Goal: Transaction & Acquisition: Purchase product/service

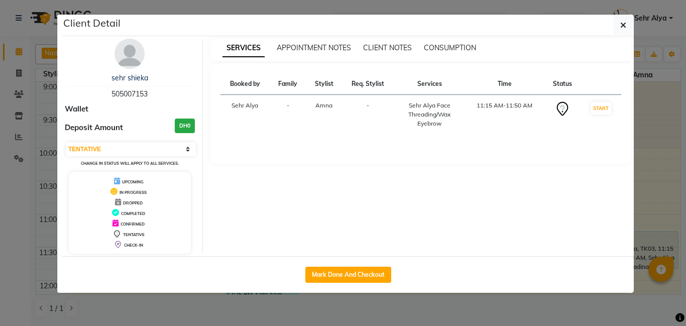
select select "7"
click at [383, 268] on button "Mark Done And Checkout" at bounding box center [348, 275] width 86 height 16
select select "service"
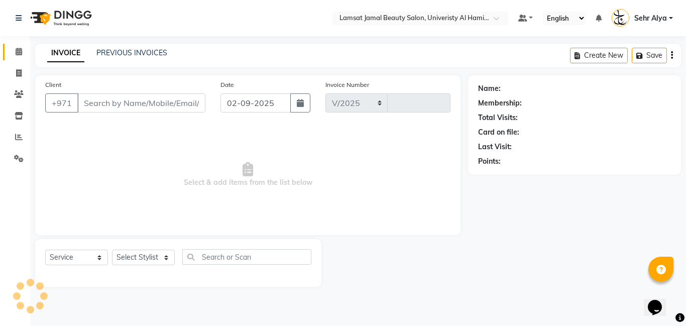
select select "8294"
type input "3166"
type input "50*****53"
select select "79916"
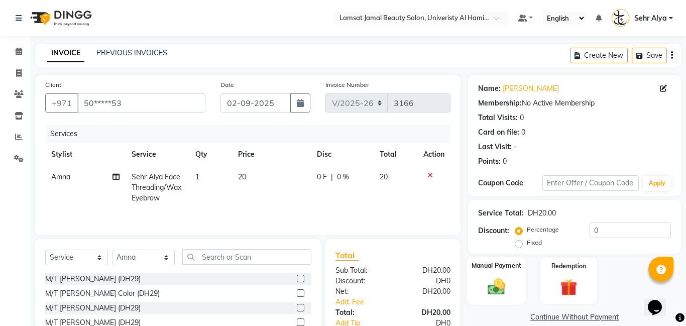
click at [517, 278] on div "Manual Payment" at bounding box center [496, 280] width 59 height 48
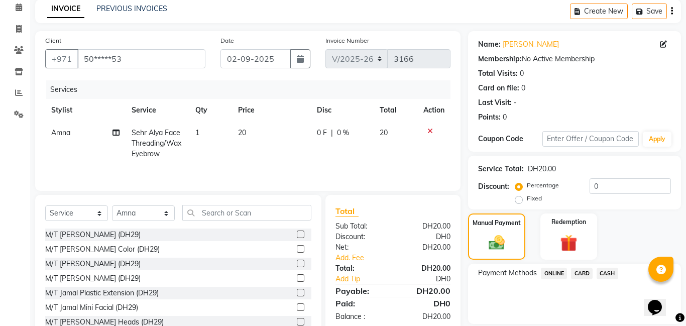
click at [581, 273] on span "CARD" at bounding box center [582, 274] width 22 height 12
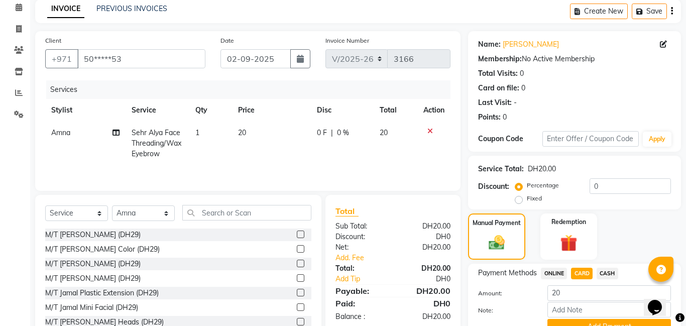
scroll to position [92, 0]
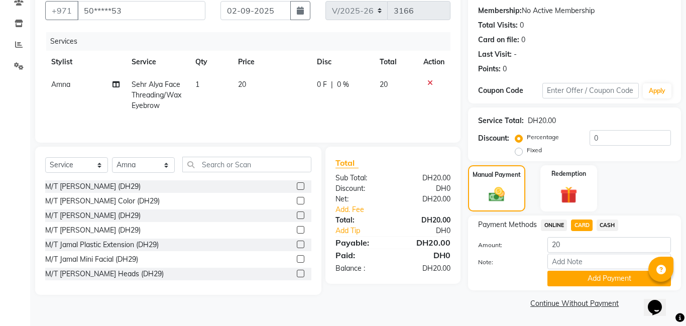
click at [581, 273] on button "Add Payment" at bounding box center [608, 279] width 123 height 16
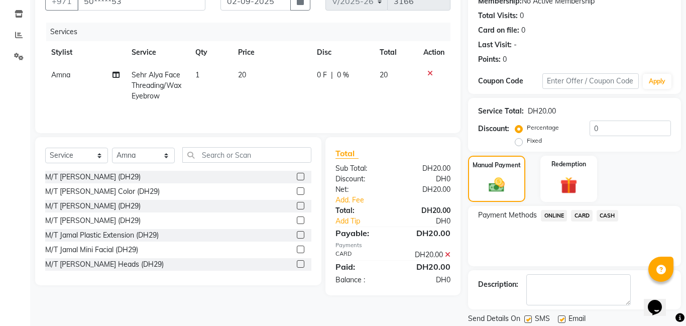
scroll to position [135, 0]
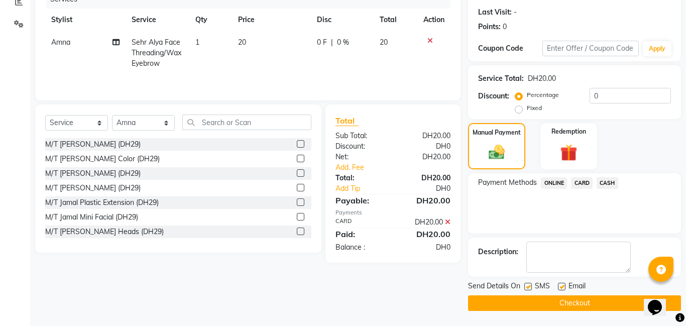
click at [555, 299] on button "Checkout" at bounding box center [574, 303] width 213 height 16
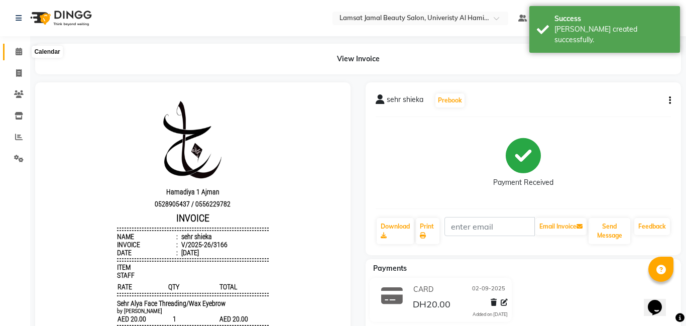
click at [14, 52] on span at bounding box center [19, 52] width 18 height 12
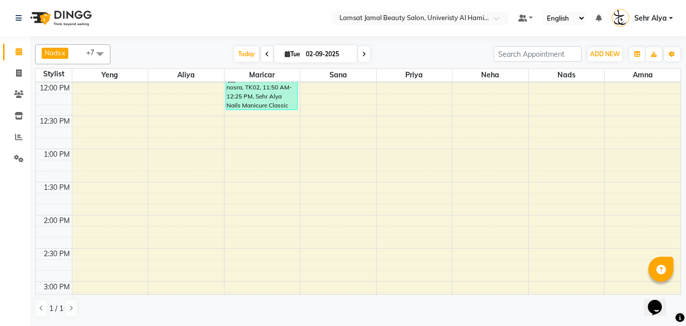
scroll to position [195, 0]
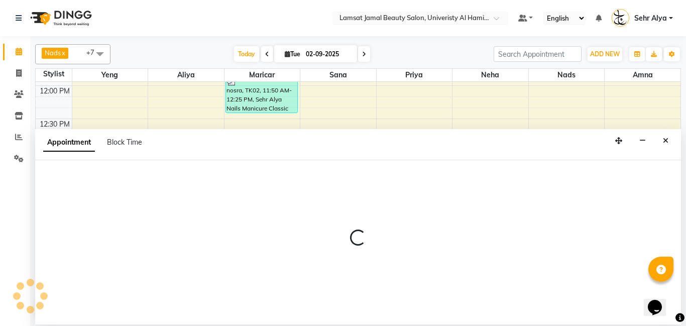
select select "79914"
select select "tentative"
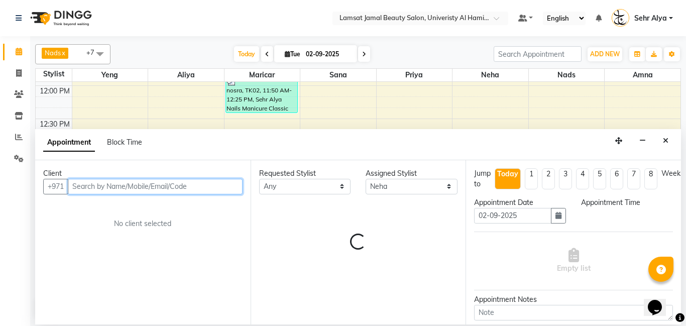
select select "795"
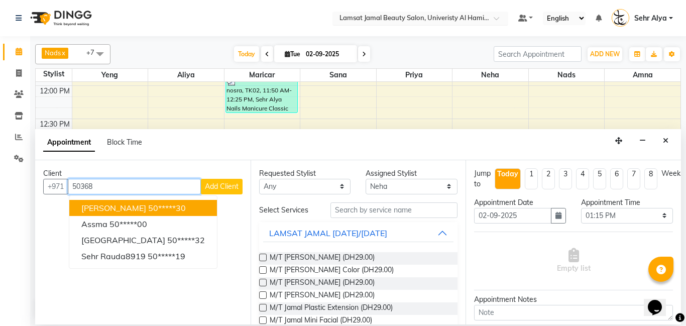
type input "50368"
click at [347, 12] on div "Select Location × Lamsat Jamal Beauty Salon, Univeristy [GEOGRAPHIC_DATA]" at bounding box center [420, 19] width 176 height 14
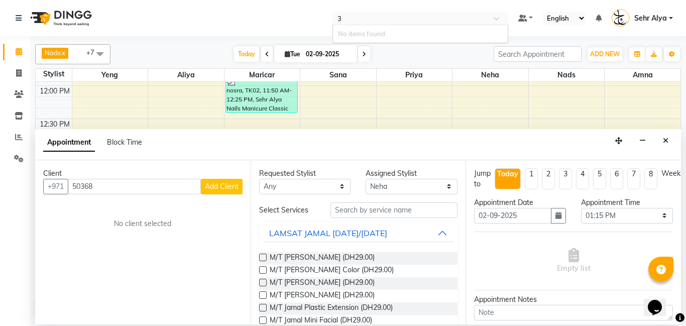
type input "33"
click at [113, 189] on input "50368" at bounding box center [134, 187] width 133 height 16
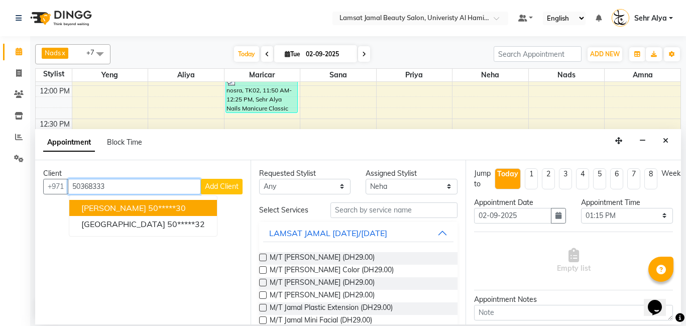
click at [94, 200] on button "[PERSON_NAME] 50*****30" at bounding box center [143, 208] width 148 height 16
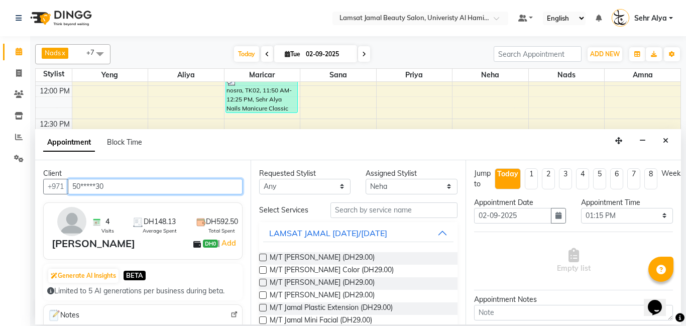
type input "50*****30"
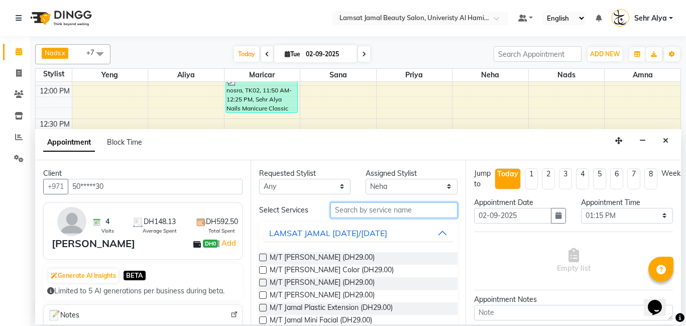
click at [384, 212] on input "text" at bounding box center [393, 210] width 127 height 16
click at [340, 209] on input "text" at bounding box center [393, 210] width 127 height 16
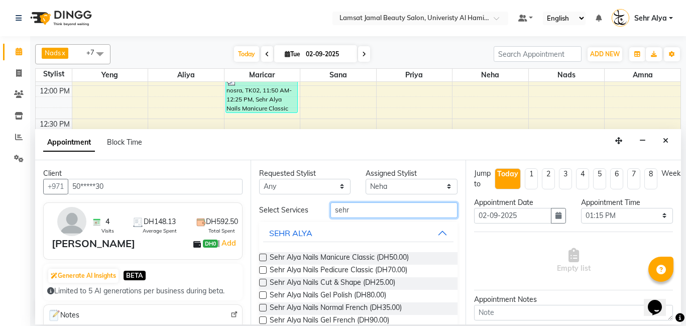
click at [342, 209] on input "sehr" at bounding box center [393, 210] width 127 height 16
click at [360, 213] on input "sehr" at bounding box center [393, 210] width 127 height 16
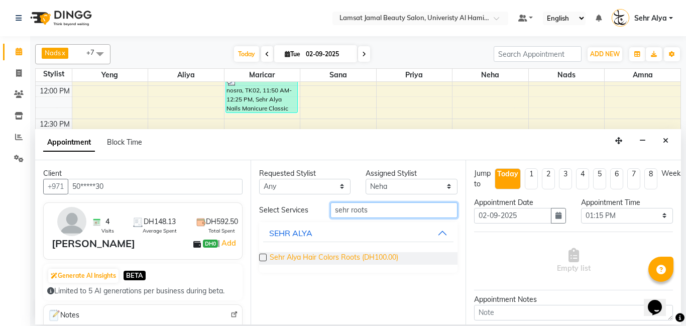
type input "sehr roots"
click at [308, 258] on span "Sehr Alya Hair Colors Roots (DH100.00)" at bounding box center [334, 258] width 128 height 13
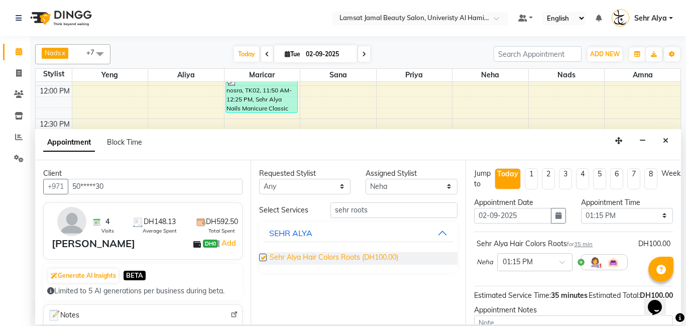
checkbox input "false"
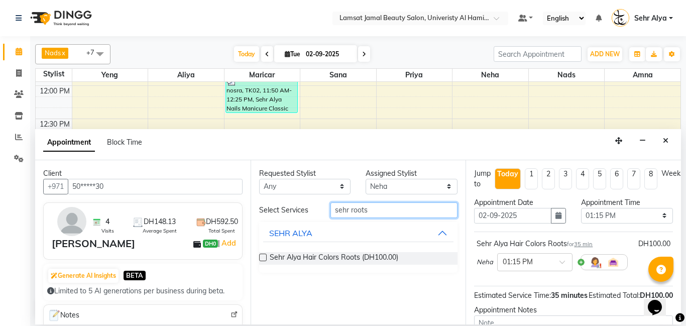
click at [375, 208] on input "sehr roots" at bounding box center [393, 210] width 127 height 16
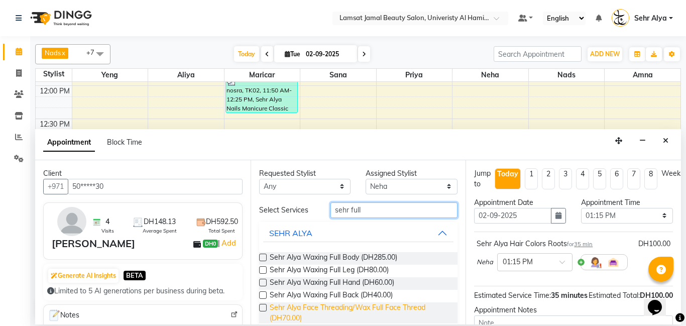
type input "sehr full"
click at [324, 312] on span "Sehr Alya Face Threading/Wax Full Face Thread (DH70.00)" at bounding box center [360, 312] width 180 height 21
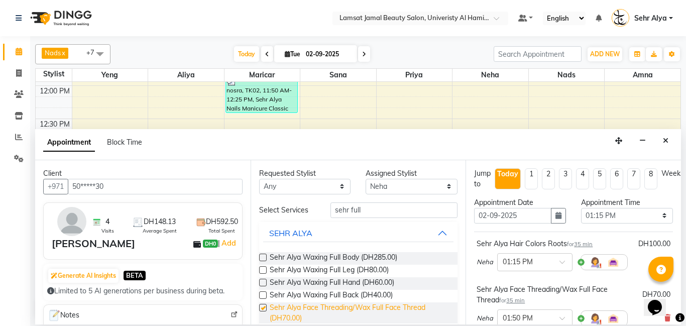
checkbox input "false"
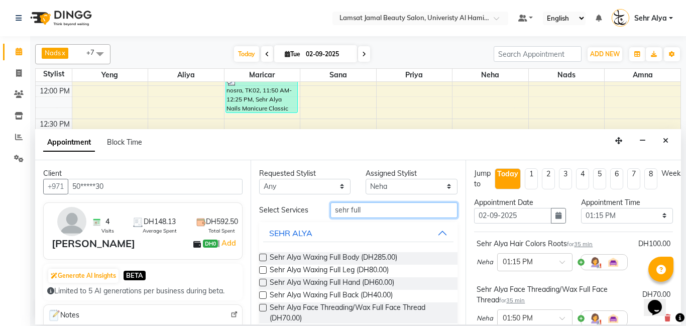
click at [376, 212] on input "sehr full" at bounding box center [393, 210] width 127 height 16
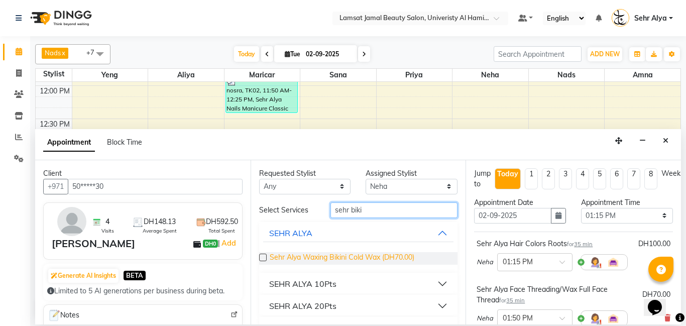
type input "sehr biki"
click at [354, 260] on span "Sehr Alya Waxing Bikini Cold Wax (DH70.00)" at bounding box center [342, 258] width 145 height 13
checkbox input "false"
click at [382, 211] on input "sehr biki" at bounding box center [393, 210] width 127 height 16
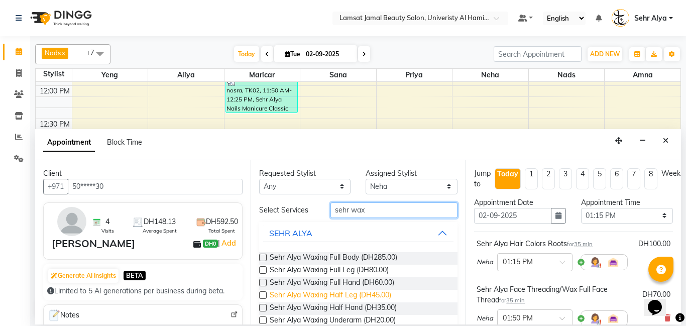
type input "sehr wax"
click at [361, 290] on span "Sehr Alya Waxing Half Leg (DH45.00)" at bounding box center [330, 296] width 121 height 13
checkbox input "false"
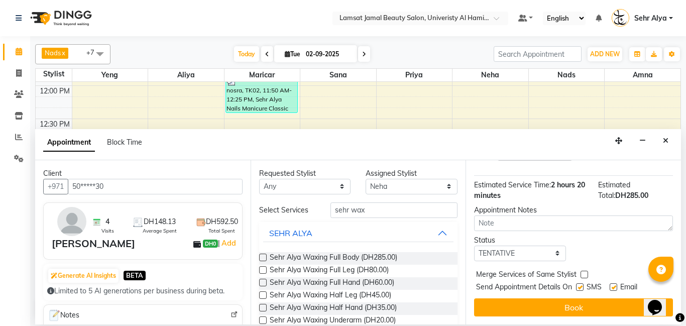
scroll to position [258, 4]
click at [580, 273] on label at bounding box center [581, 275] width 8 height 8
click at [580, 273] on input "checkbox" at bounding box center [580, 275] width 7 height 7
checkbox input "true"
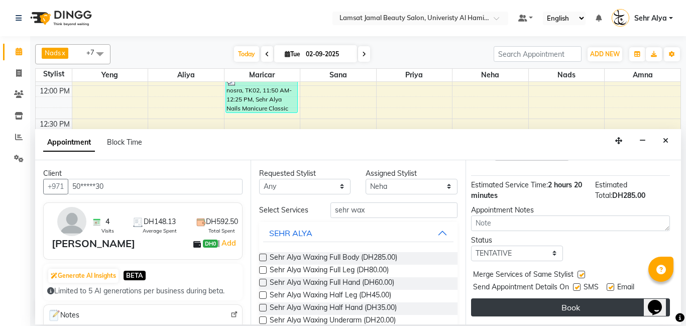
click at [555, 309] on button "Book" at bounding box center [570, 307] width 199 height 18
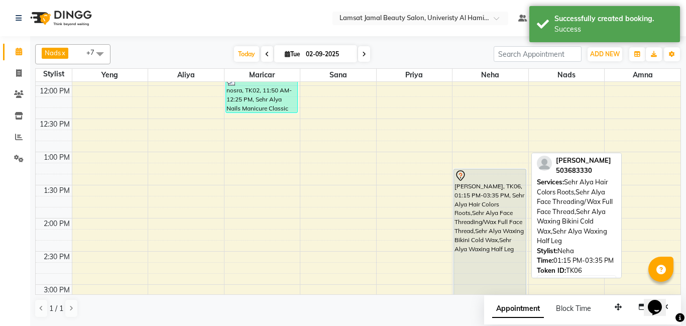
click at [489, 210] on div "[PERSON_NAME], TK06, 01:15 PM-03:35 PM, Sehr Alya Hair Colors Roots,Sehr Alya F…" at bounding box center [490, 245] width 72 height 153
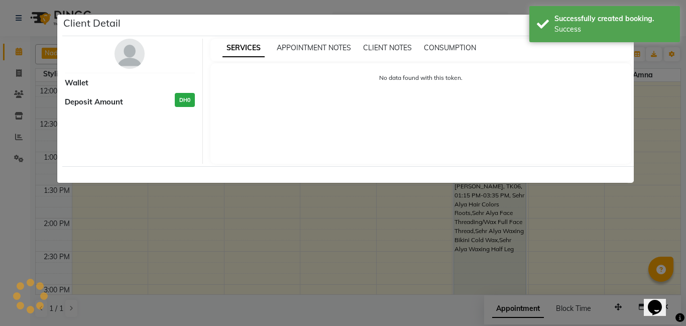
select select "7"
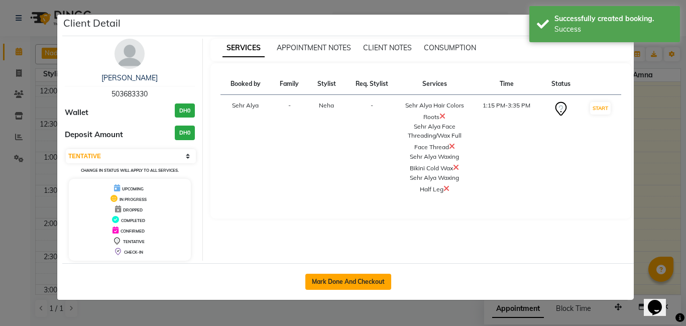
click at [329, 281] on button "Mark Done And Checkout" at bounding box center [348, 282] width 86 height 16
select select "service"
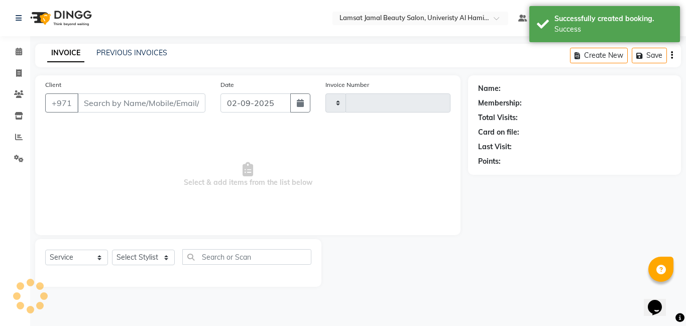
type input "3167"
select select "8294"
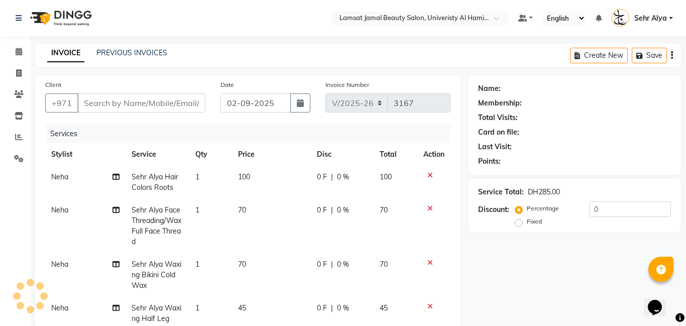
type input "50*****30"
select select "79914"
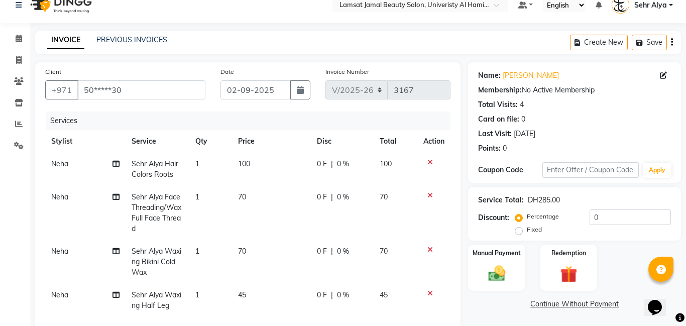
scroll to position [28, 0]
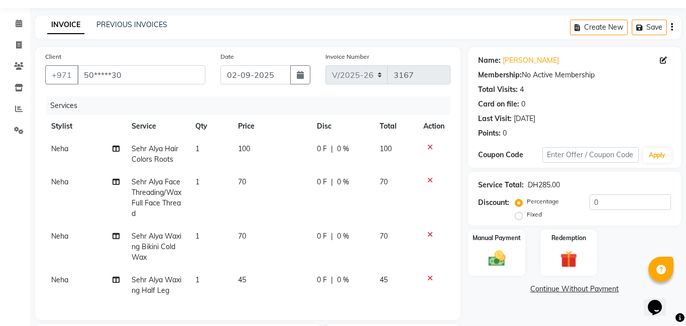
click at [384, 238] on span "70" at bounding box center [383, 235] width 8 height 9
select select "79914"
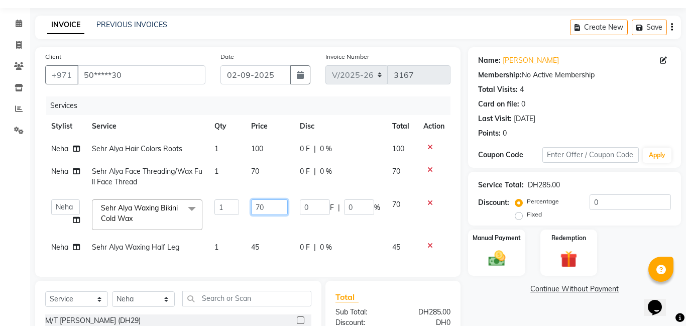
click at [272, 205] on input "70" at bounding box center [269, 207] width 37 height 16
type input "7"
type input "90"
click at [255, 247] on tbody "Neha Sehr Alya Hair Colors Roots 1 100 0 F | 0 % 100 Neha Sehr Alya Face Thread…" at bounding box center [247, 198] width 405 height 121
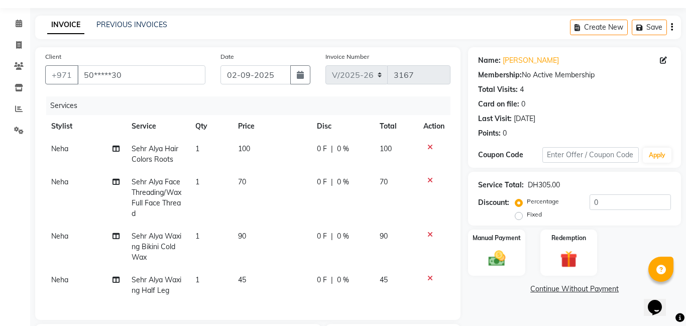
click at [246, 277] on td "45" at bounding box center [271, 285] width 79 height 33
select select "79914"
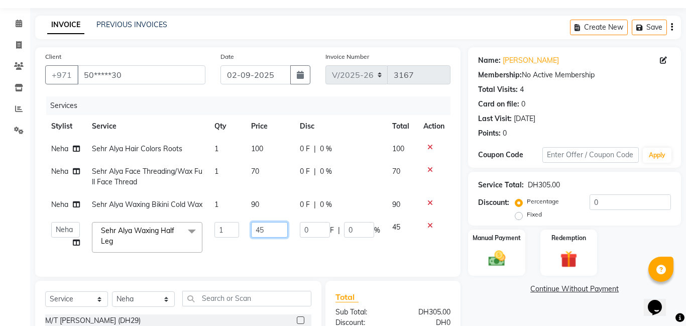
click at [273, 237] on input "45" at bounding box center [269, 230] width 37 height 16
type input "4"
type input "40"
click at [495, 251] on img at bounding box center [496, 258] width 29 height 21
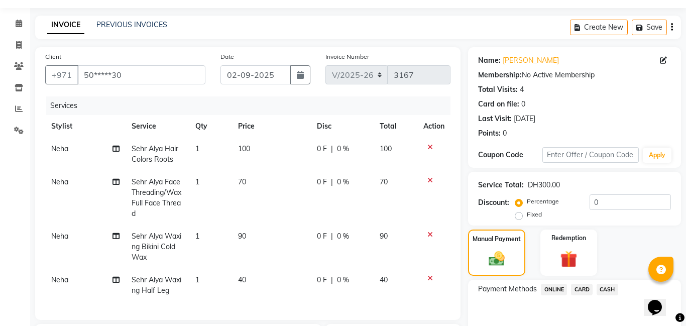
click at [244, 148] on span "100" at bounding box center [244, 148] width 12 height 9
select select "79914"
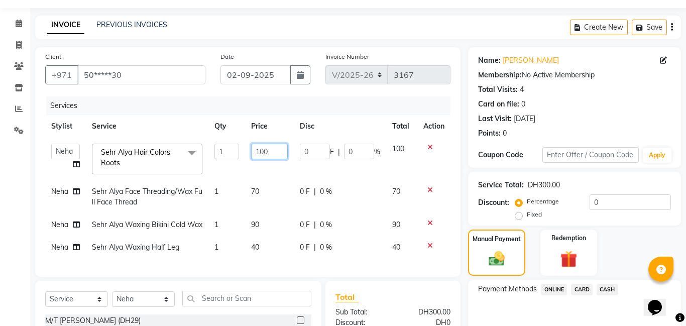
click at [272, 155] on input "100" at bounding box center [269, 152] width 37 height 16
type input "1"
type input "80"
click at [581, 288] on span "CARD" at bounding box center [582, 290] width 22 height 12
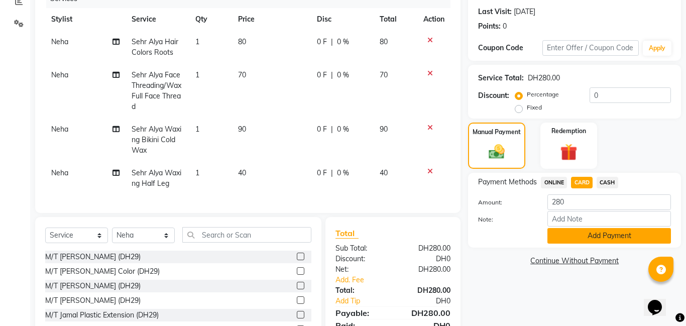
scroll to position [163, 0]
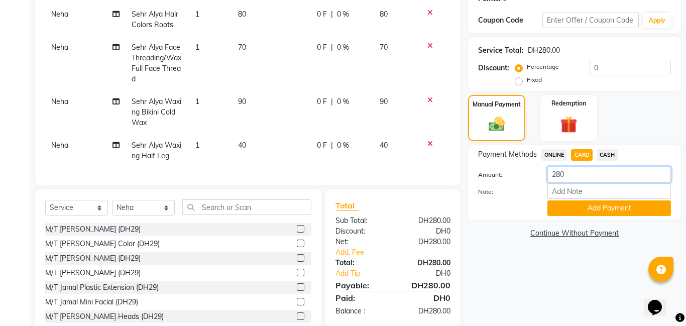
click at [569, 176] on input "280" at bounding box center [608, 175] width 123 height 16
click at [570, 177] on input "280" at bounding box center [608, 175] width 123 height 16
type input "2"
click at [607, 153] on span "CASH" at bounding box center [607, 155] width 22 height 12
click at [573, 177] on input "280" at bounding box center [608, 175] width 123 height 16
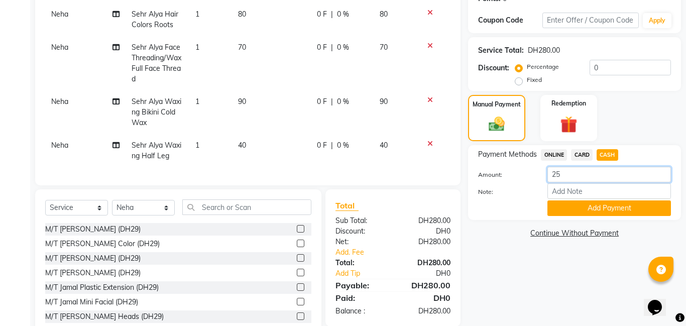
type input "250"
click at [582, 204] on button "Add Payment" at bounding box center [608, 208] width 123 height 16
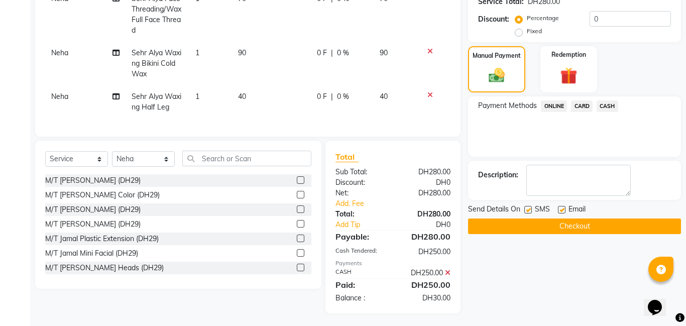
scroll to position [211, 0]
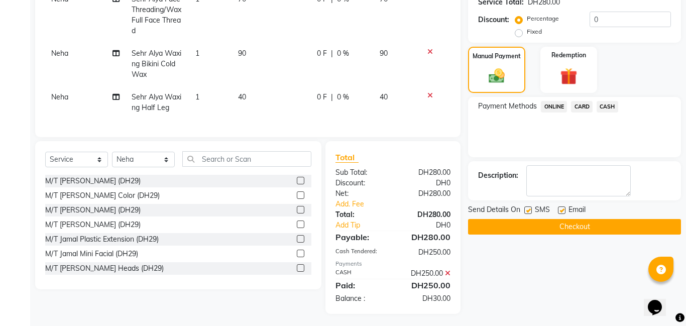
click at [582, 103] on span "CARD" at bounding box center [582, 107] width 22 height 12
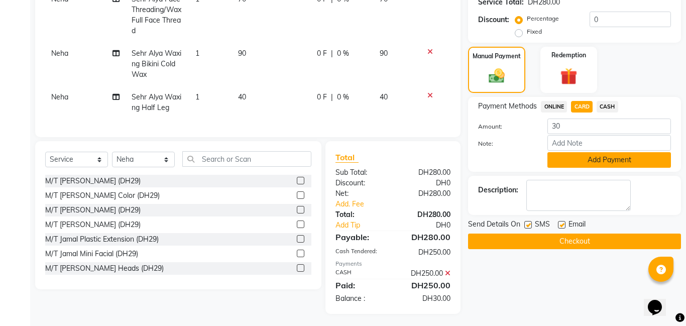
click at [592, 157] on button "Add Payment" at bounding box center [608, 160] width 123 height 16
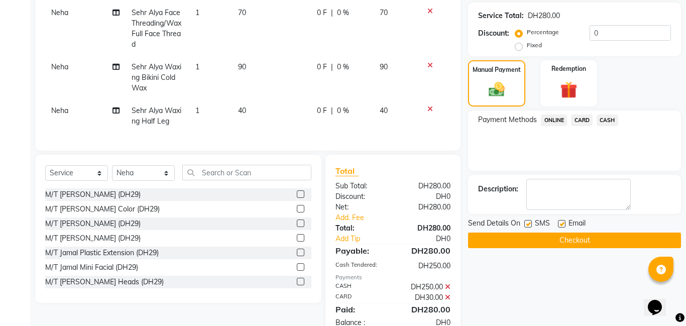
scroll to position [224, 0]
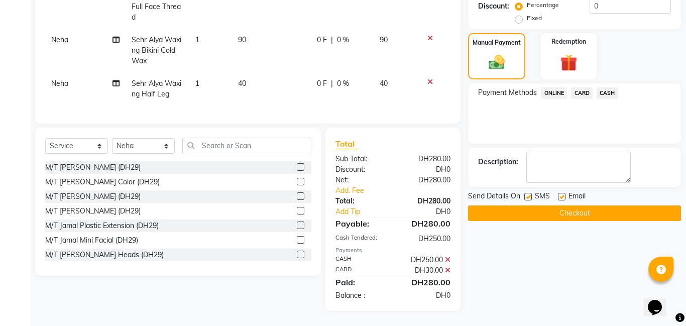
click at [555, 207] on button "Checkout" at bounding box center [574, 213] width 213 height 16
